Goal: Task Accomplishment & Management: Manage account settings

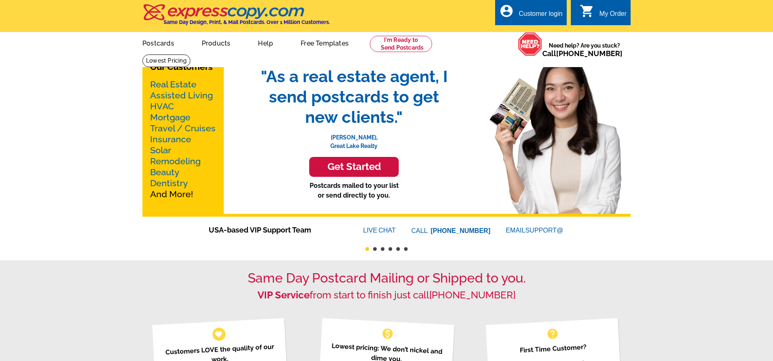
click at [504, 8] on icon "account_circle" at bounding box center [506, 11] width 15 height 15
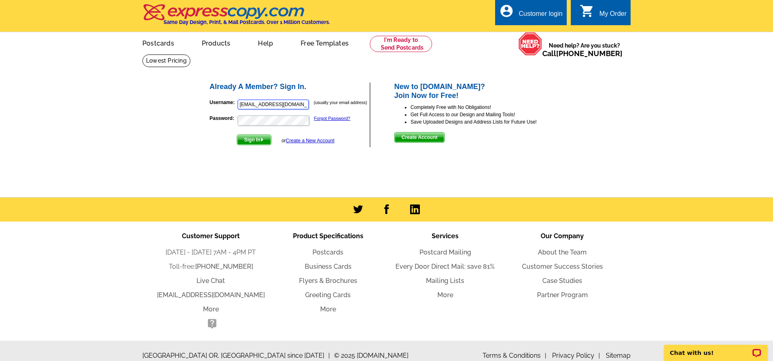
click at [272, 105] on input "[EMAIL_ADDRESS][DOMAIN_NAME]" at bounding box center [273, 105] width 71 height 10
type input "[PERSON_NAME][EMAIL_ADDRESS][DOMAIN_NAME]"
click at [262, 139] on img "submit" at bounding box center [262, 140] width 4 height 4
